Goal: Information Seeking & Learning: Learn about a topic

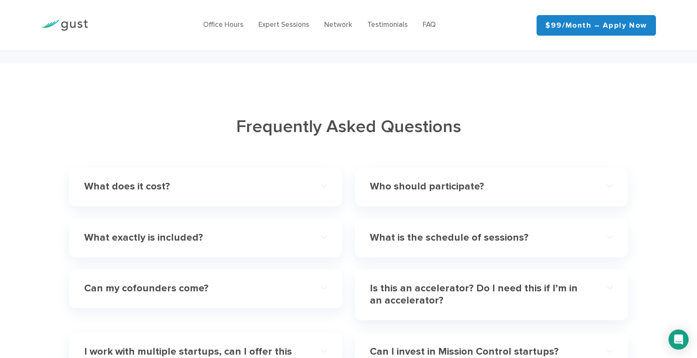
scroll to position [2329, 0]
click at [318, 177] on div "What does it cost?" at bounding box center [205, 186] width 243 height 26
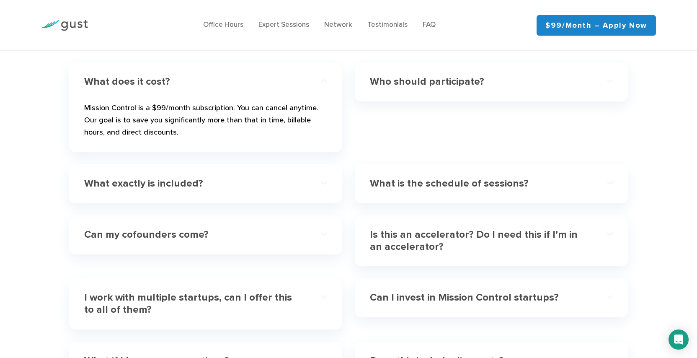
scroll to position [2438, 0]
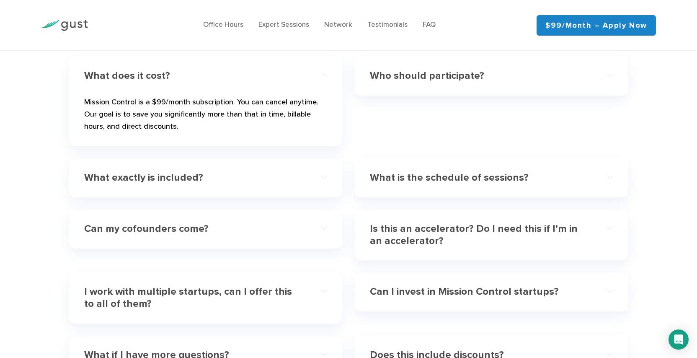
click at [318, 177] on div "What exactly is included?" at bounding box center [205, 178] width 243 height 26
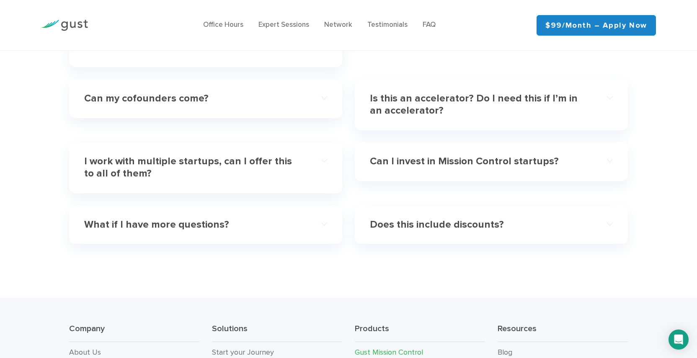
scroll to position [2617, 0]
click at [580, 108] on h4 "Is this an accelerator? Do I need this if I’m in an accelerator?" at bounding box center [479, 104] width 219 height 24
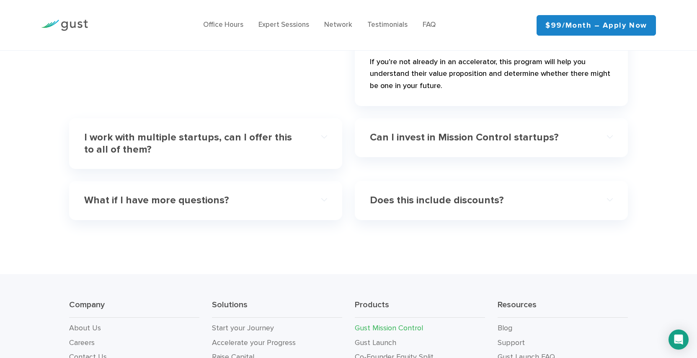
click at [581, 133] on h4 "Can I invest in Mission Control startups?" at bounding box center [479, 137] width 219 height 12
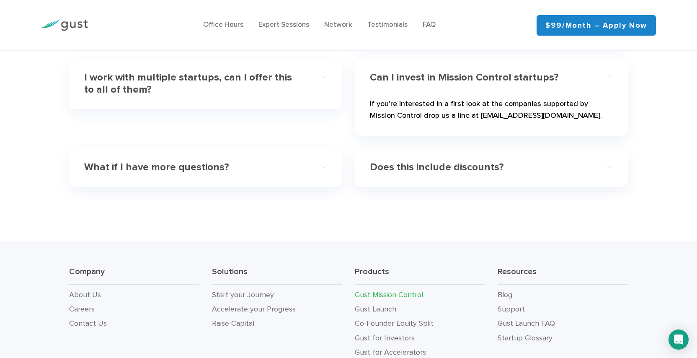
scroll to position [2600, 0]
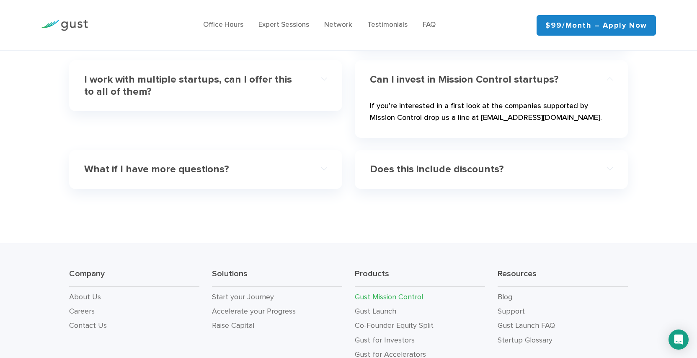
click at [567, 163] on h4 "Does this include discounts?" at bounding box center [479, 169] width 219 height 12
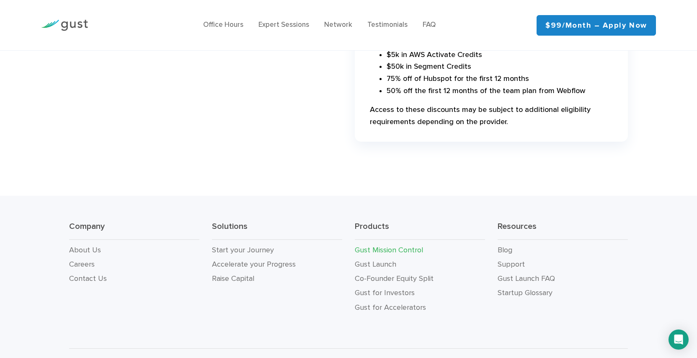
scroll to position [2808, 0]
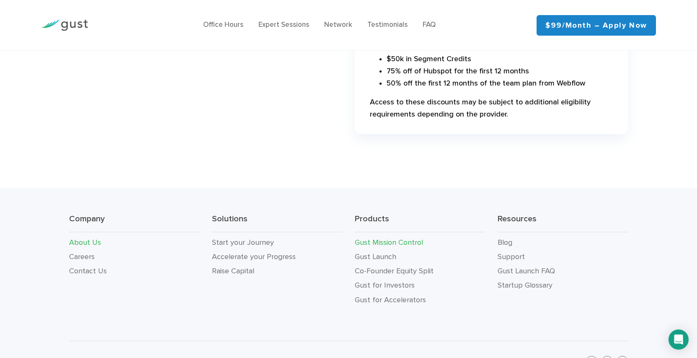
click at [96, 238] on link "About Us" at bounding box center [85, 242] width 32 height 9
